Goal: Information Seeking & Learning: Learn about a topic

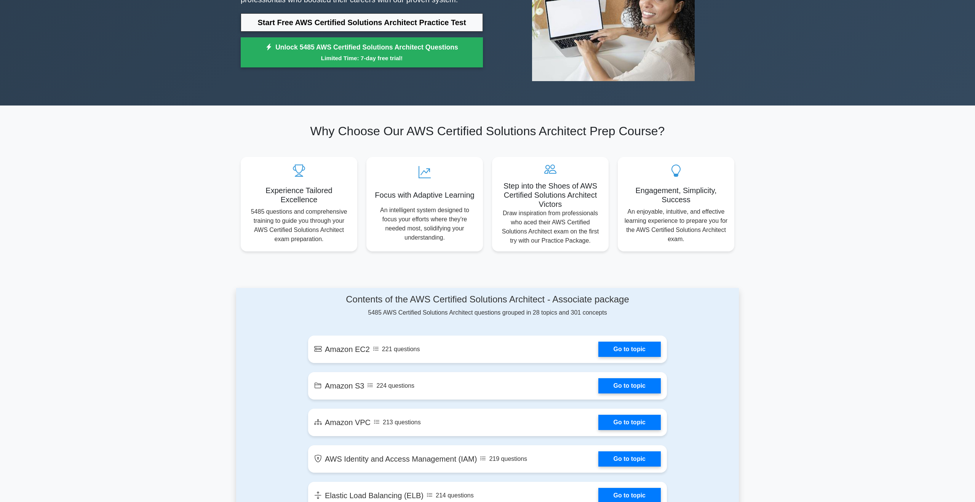
scroll to position [139, 0]
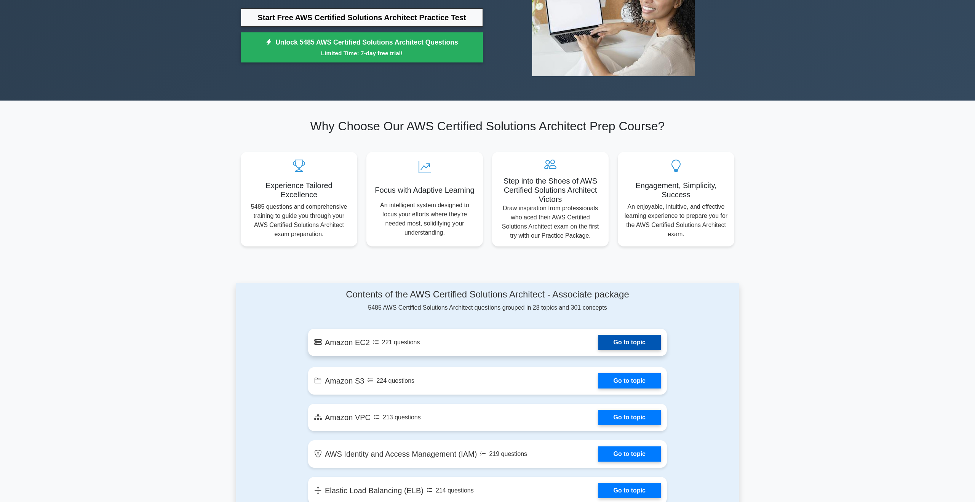
click at [650, 342] on link "Go to topic" at bounding box center [629, 342] width 62 height 15
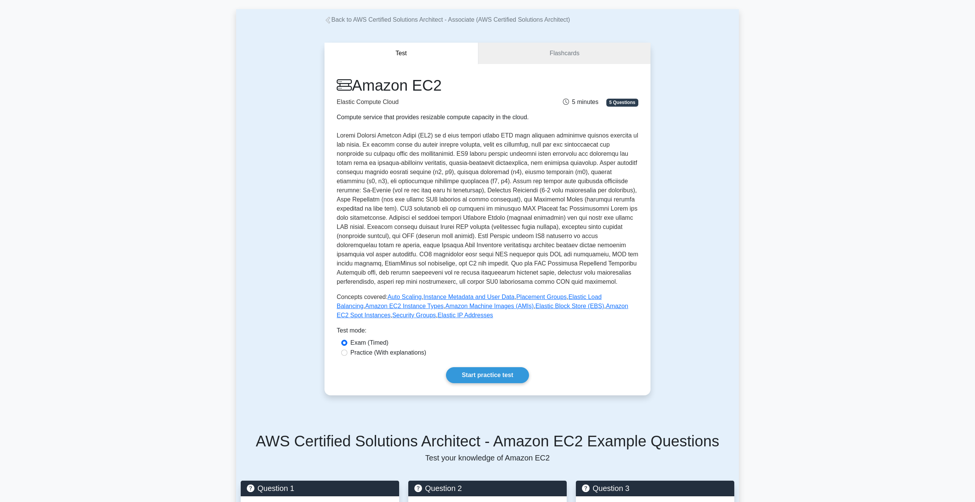
scroll to position [37, 0]
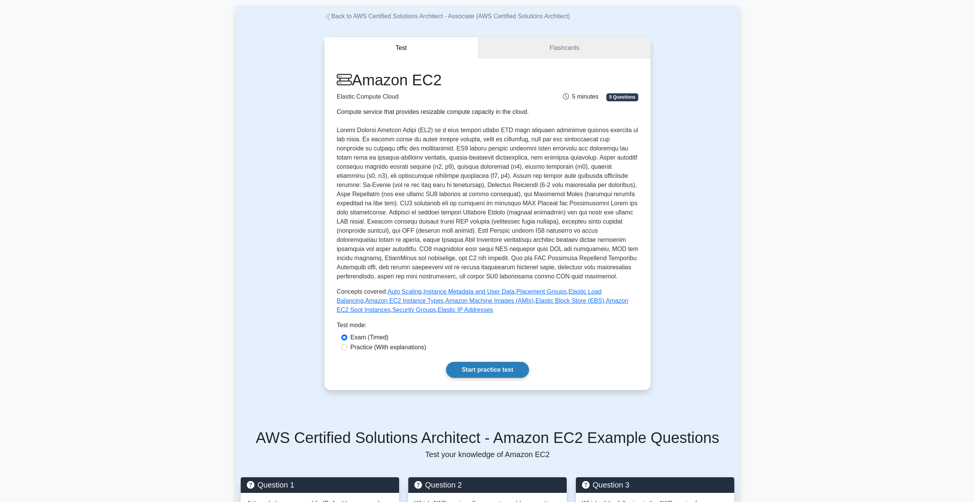
click at [505, 367] on link "Start practice test" at bounding box center [487, 370] width 83 height 16
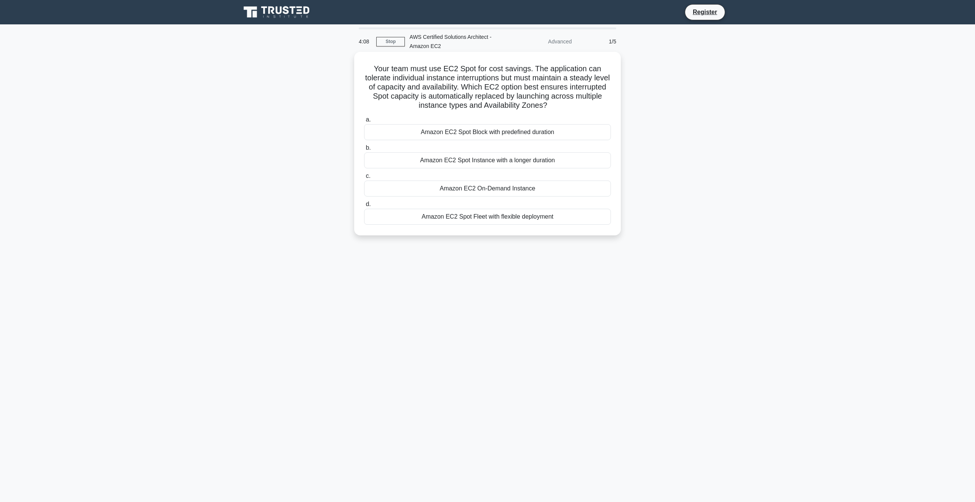
click at [494, 192] on div "Amazon EC2 On-Demand Instance" at bounding box center [487, 188] width 247 height 16
click at [364, 179] on input "c. Amazon EC2 On-Demand Instance" at bounding box center [364, 176] width 0 height 5
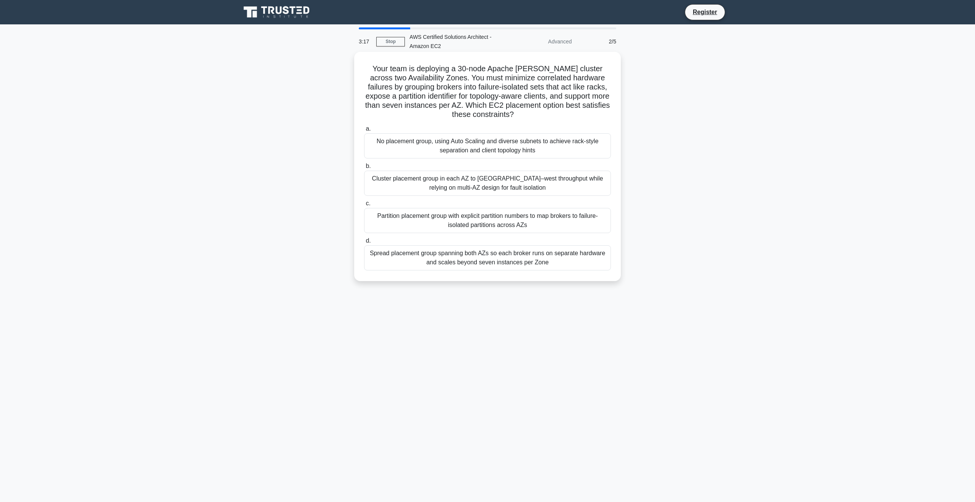
click at [505, 145] on div "No placement group, using Auto Scaling and diverse subnets to achieve rack-styl…" at bounding box center [487, 145] width 247 height 25
click at [364, 131] on input "a. No placement group, using Auto Scaling and diverse subnets to achieve rack-s…" at bounding box center [364, 128] width 0 height 5
